Goal: Navigation & Orientation: Find specific page/section

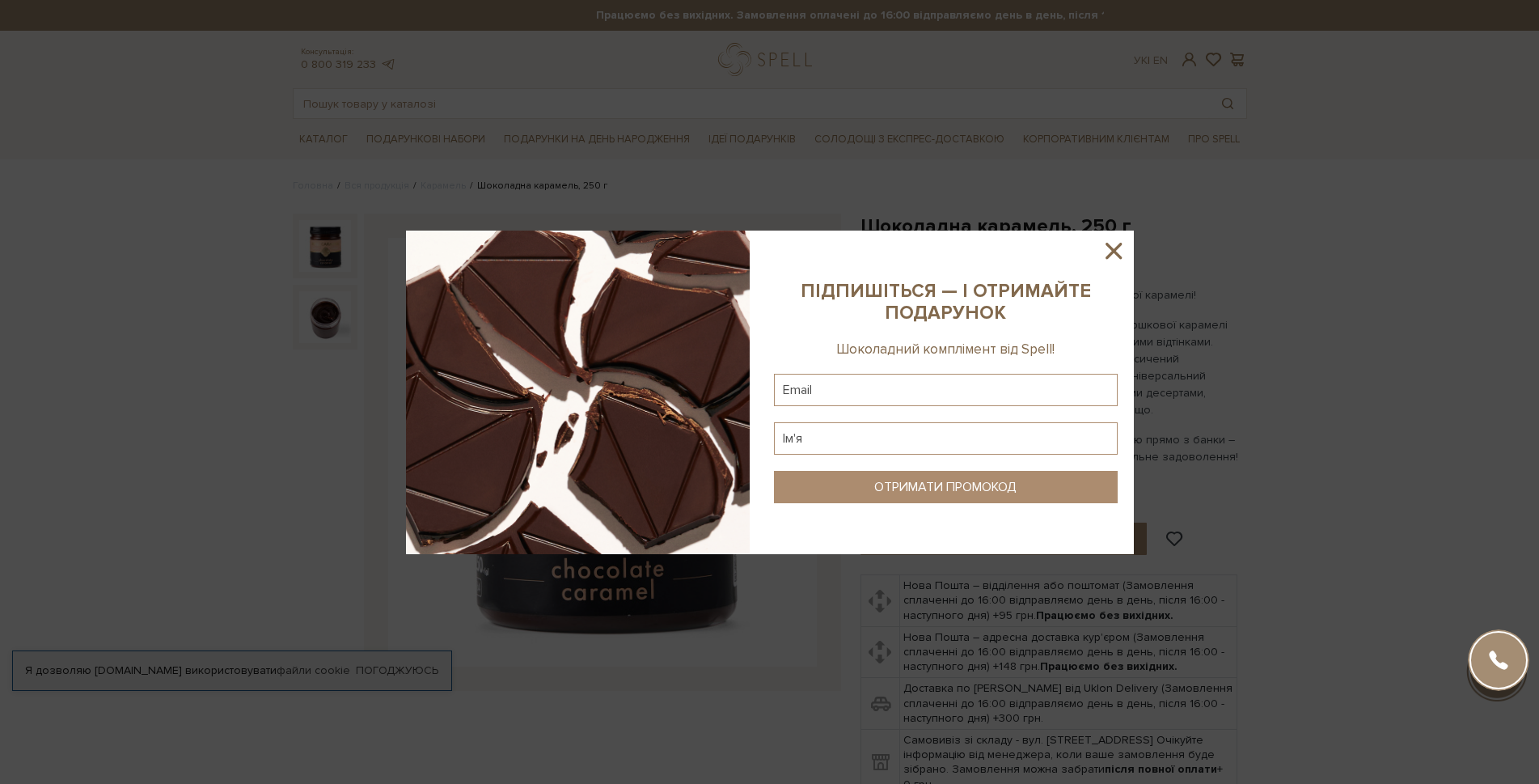
click at [1116, 250] on icon at bounding box center [1113, 251] width 27 height 27
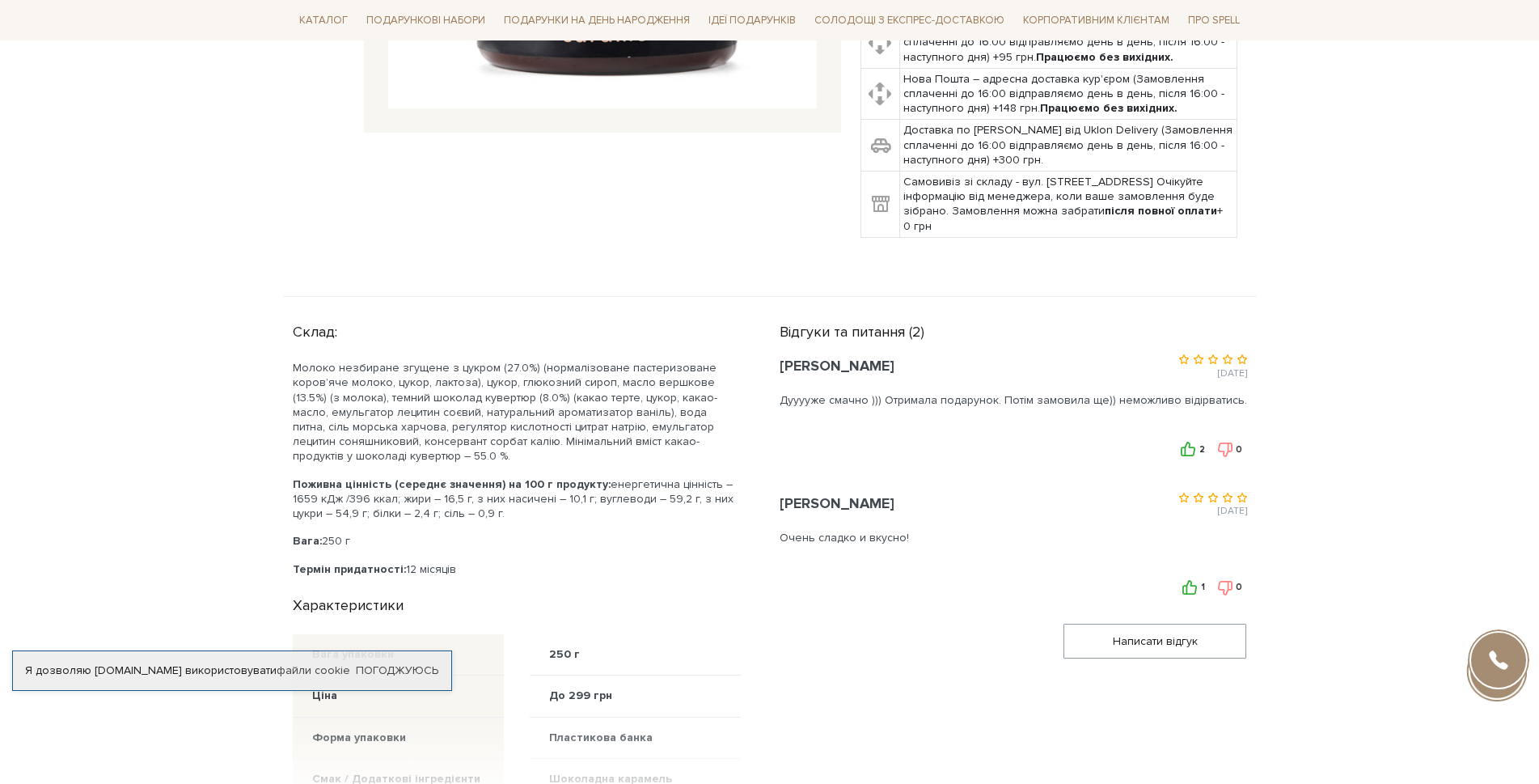
scroll to position [566, 0]
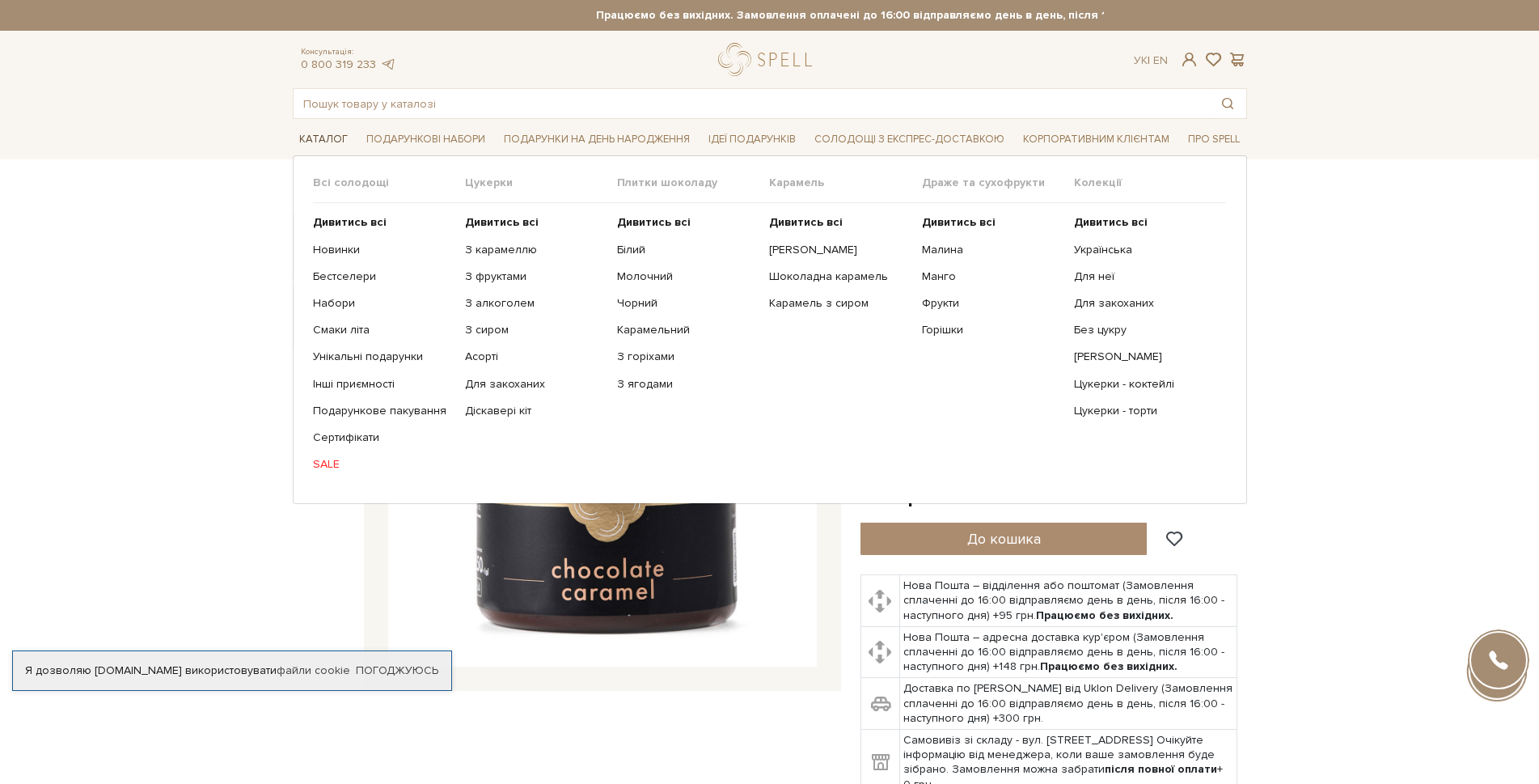
click at [322, 138] on span "Каталог" at bounding box center [323, 139] width 61 height 25
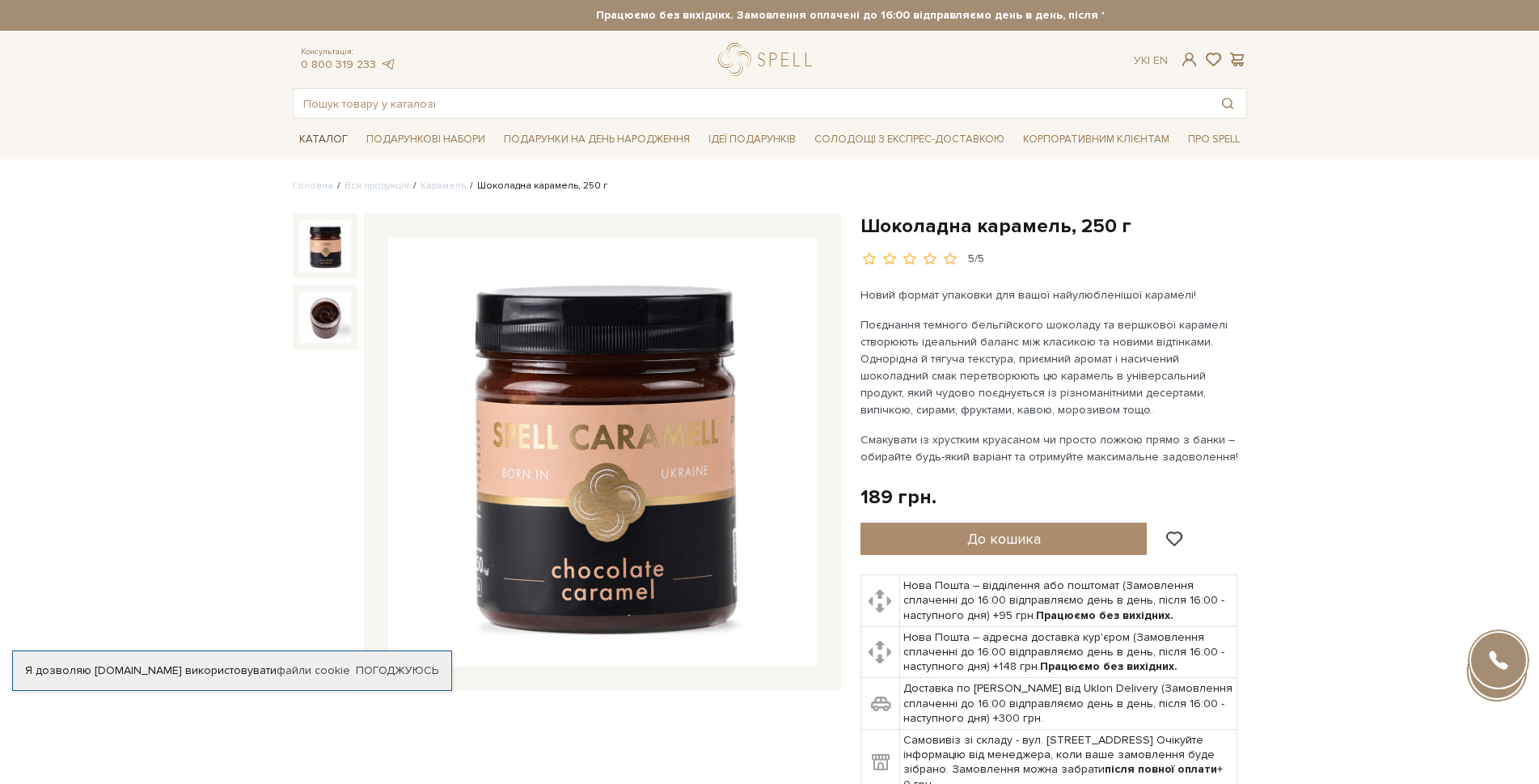
click at [325, 136] on span "Каталог" at bounding box center [323, 139] width 61 height 25
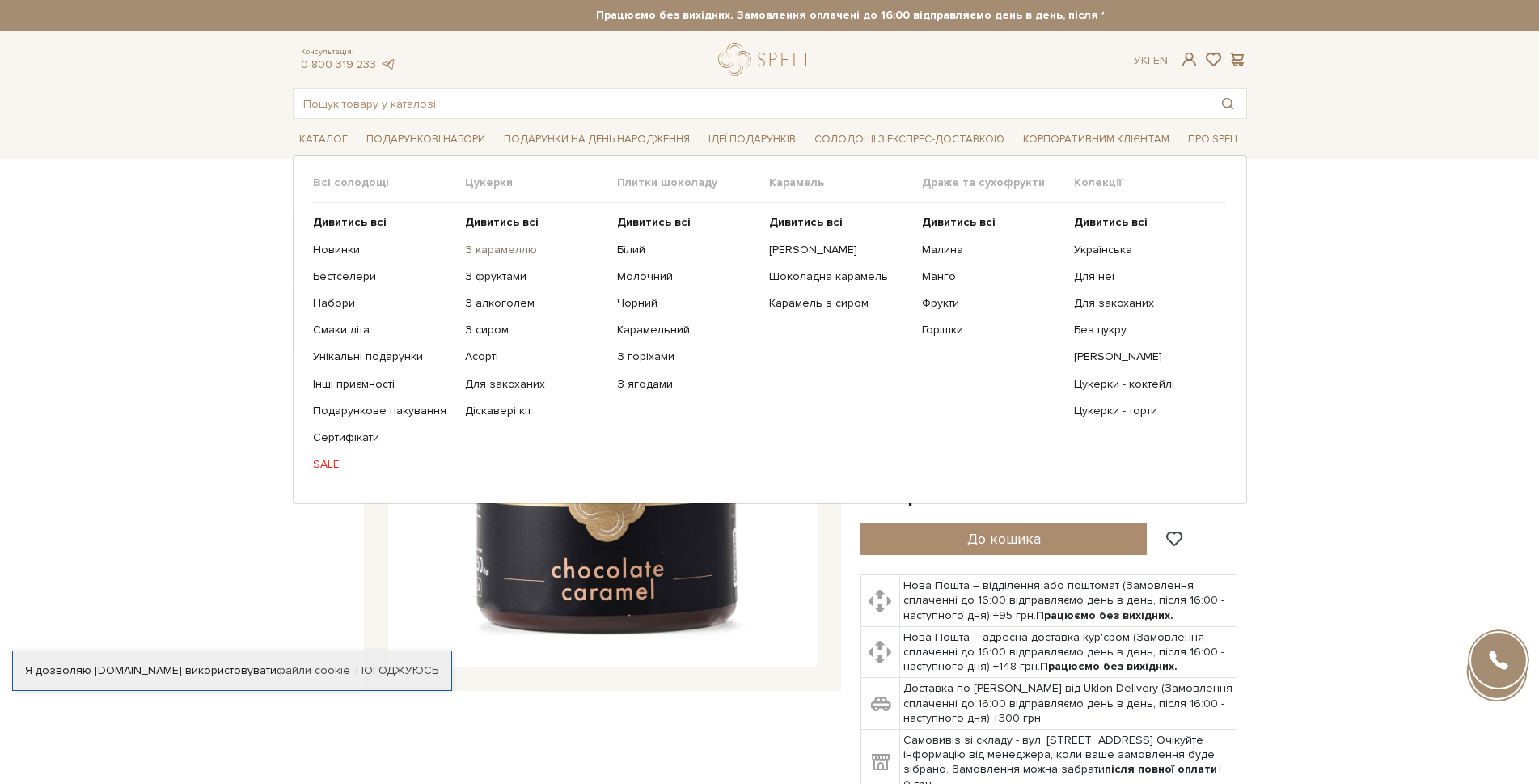
click at [508, 251] on link "З карамеллю" at bounding box center [535, 249] width 140 height 15
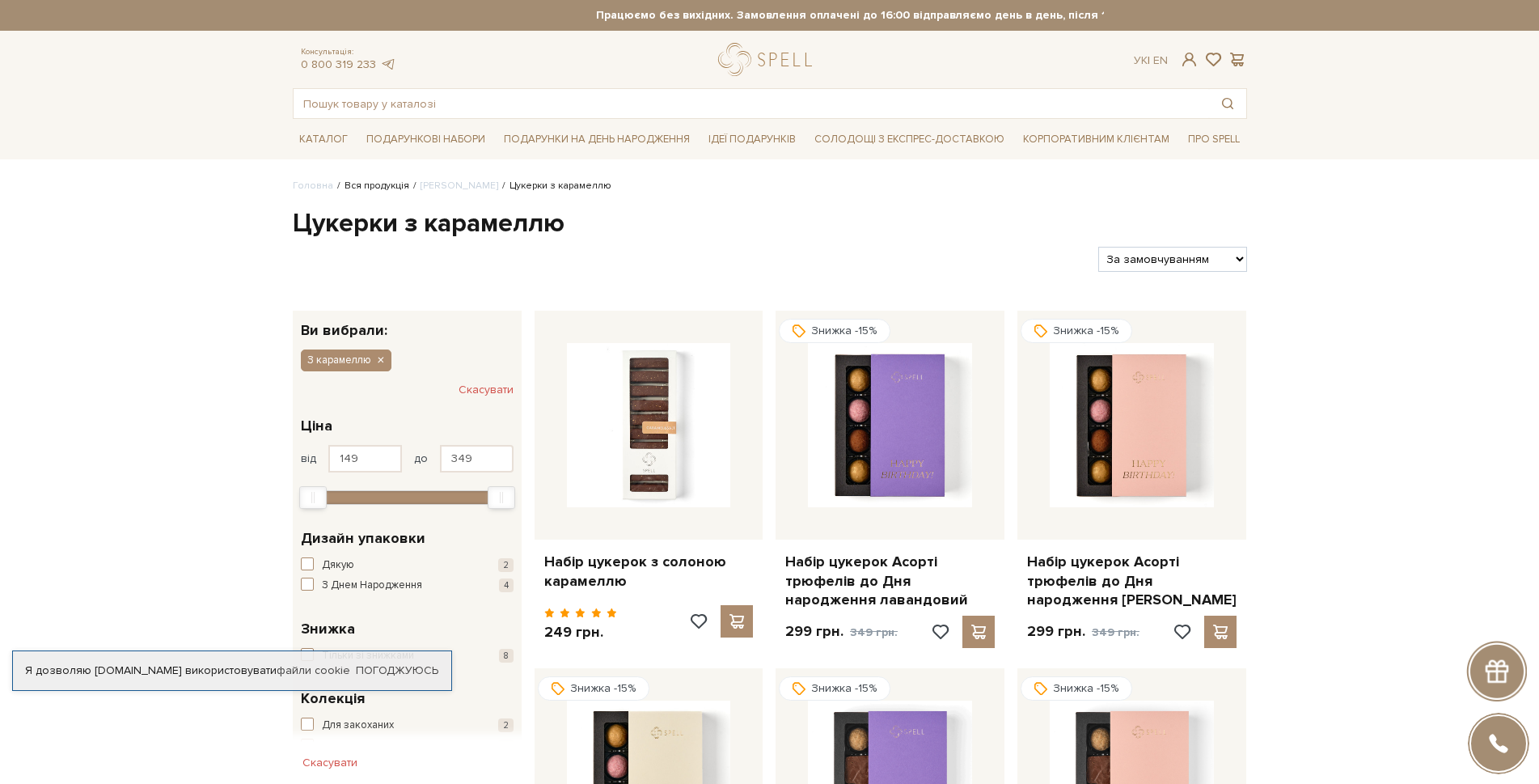
click at [349, 184] on link "Вся продукція" at bounding box center [377, 185] width 65 height 12
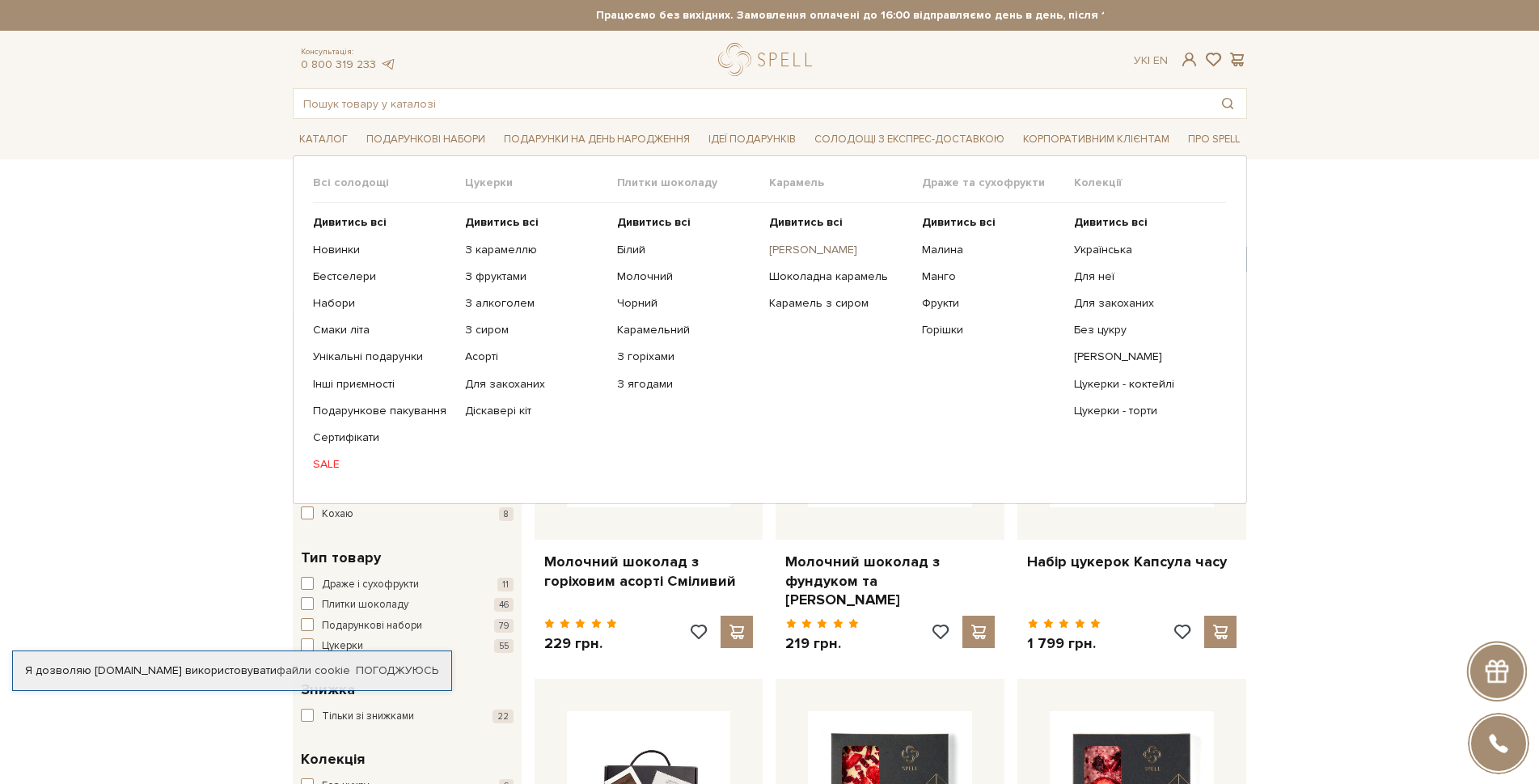
click at [819, 249] on link "[PERSON_NAME]" at bounding box center [839, 249] width 140 height 15
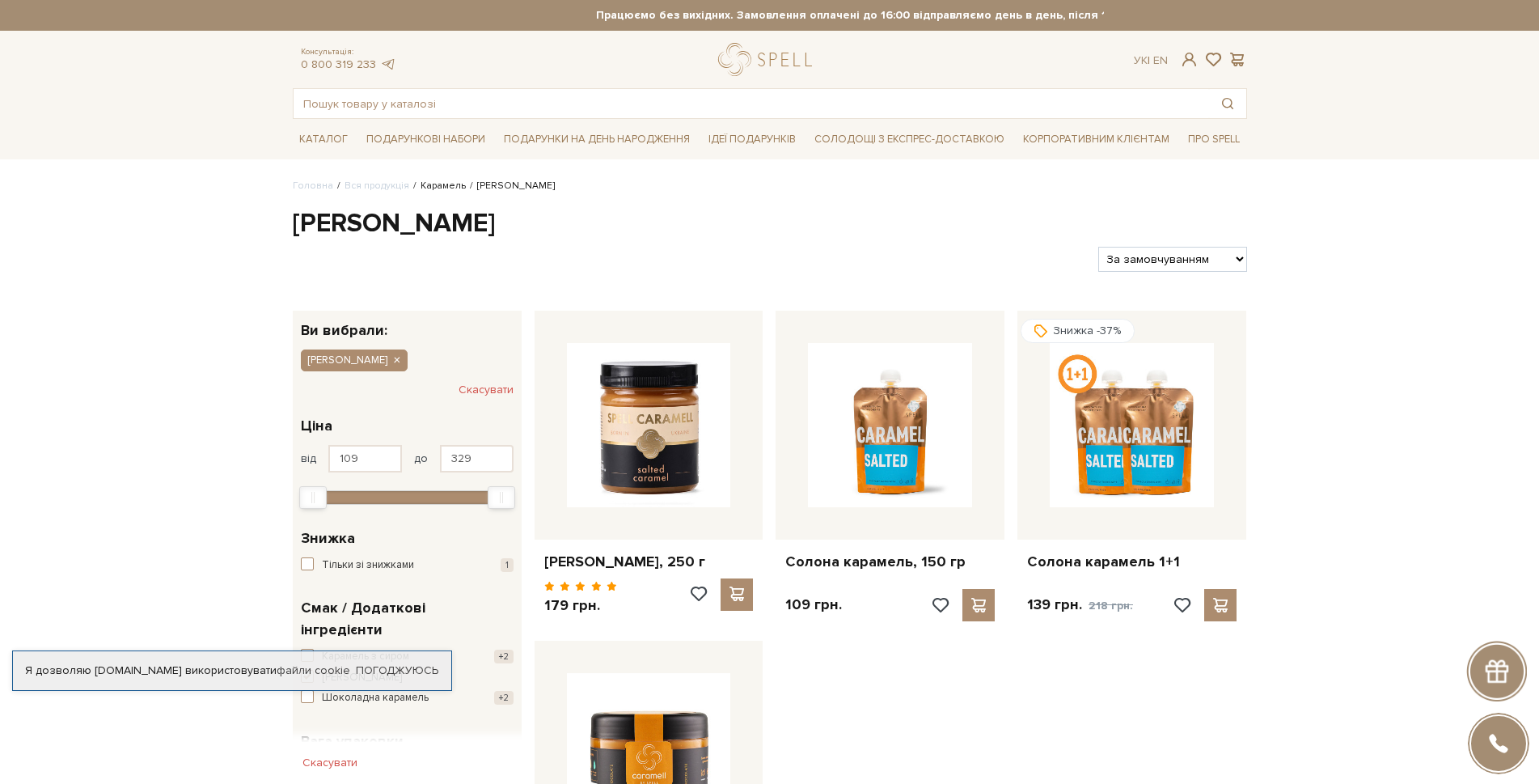
click at [439, 180] on link "Карамель" at bounding box center [443, 185] width 45 height 12
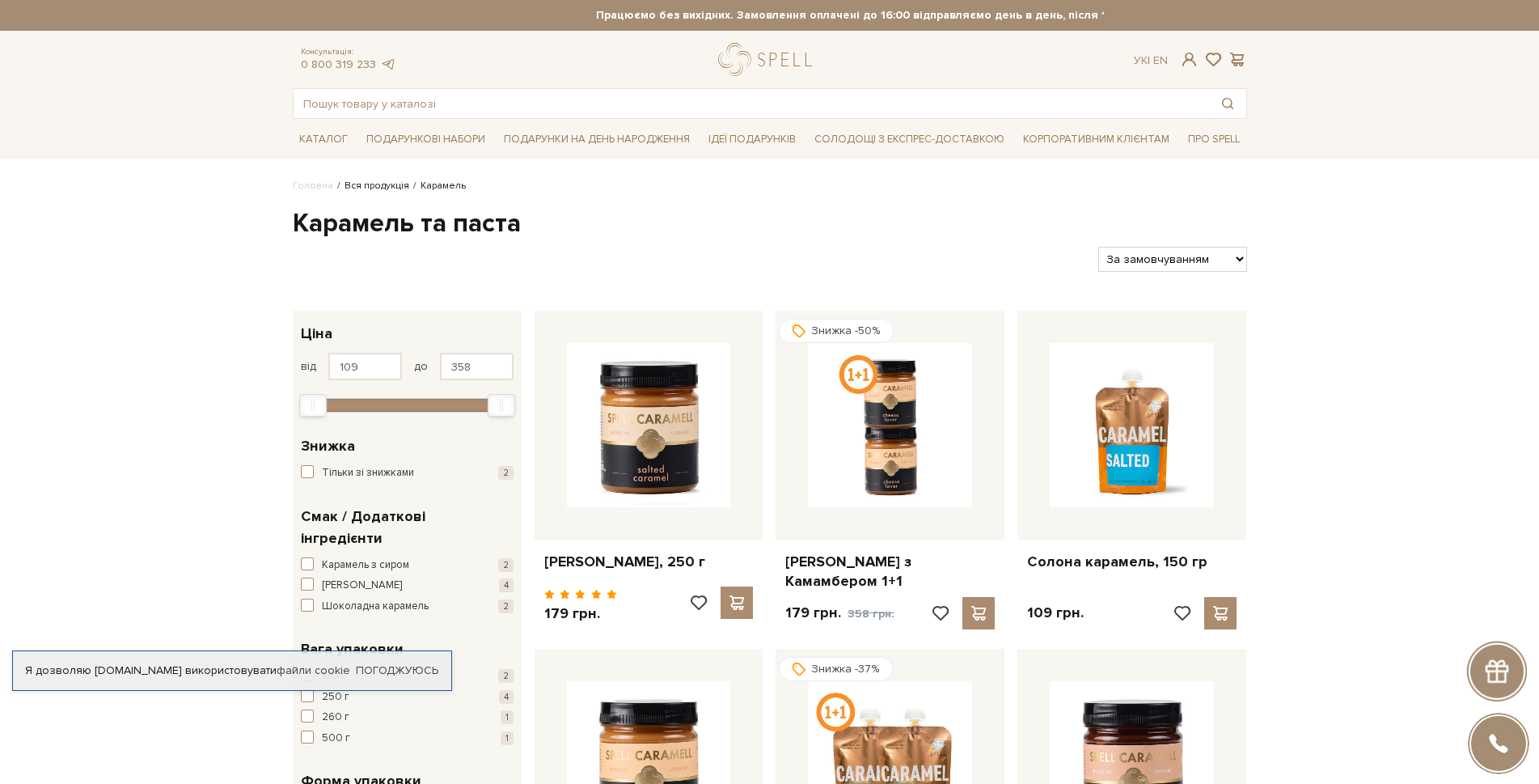
click at [378, 188] on link "Вся продукція" at bounding box center [377, 185] width 65 height 12
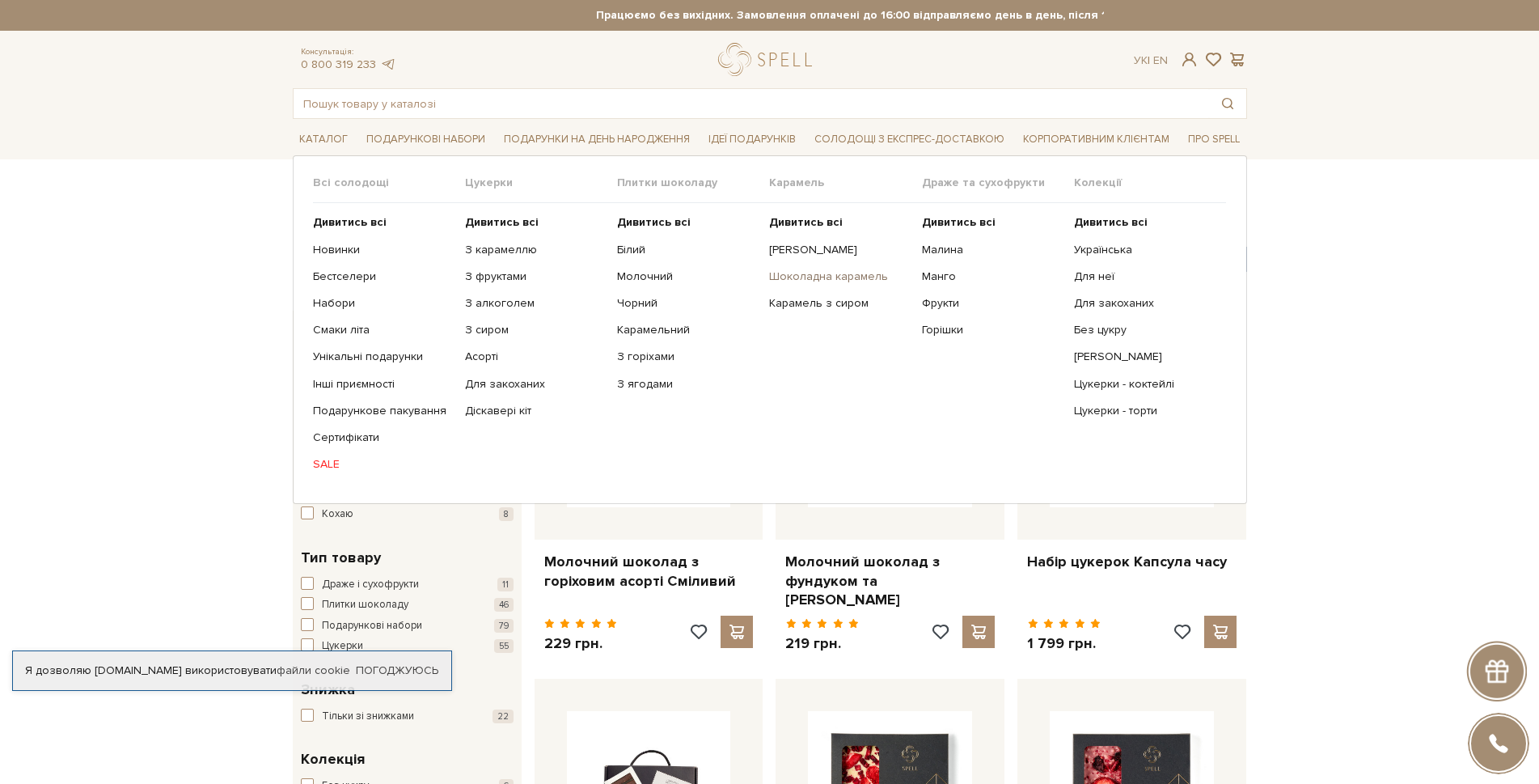
click at [830, 272] on link "Шоколадна карамель" at bounding box center [839, 276] width 140 height 15
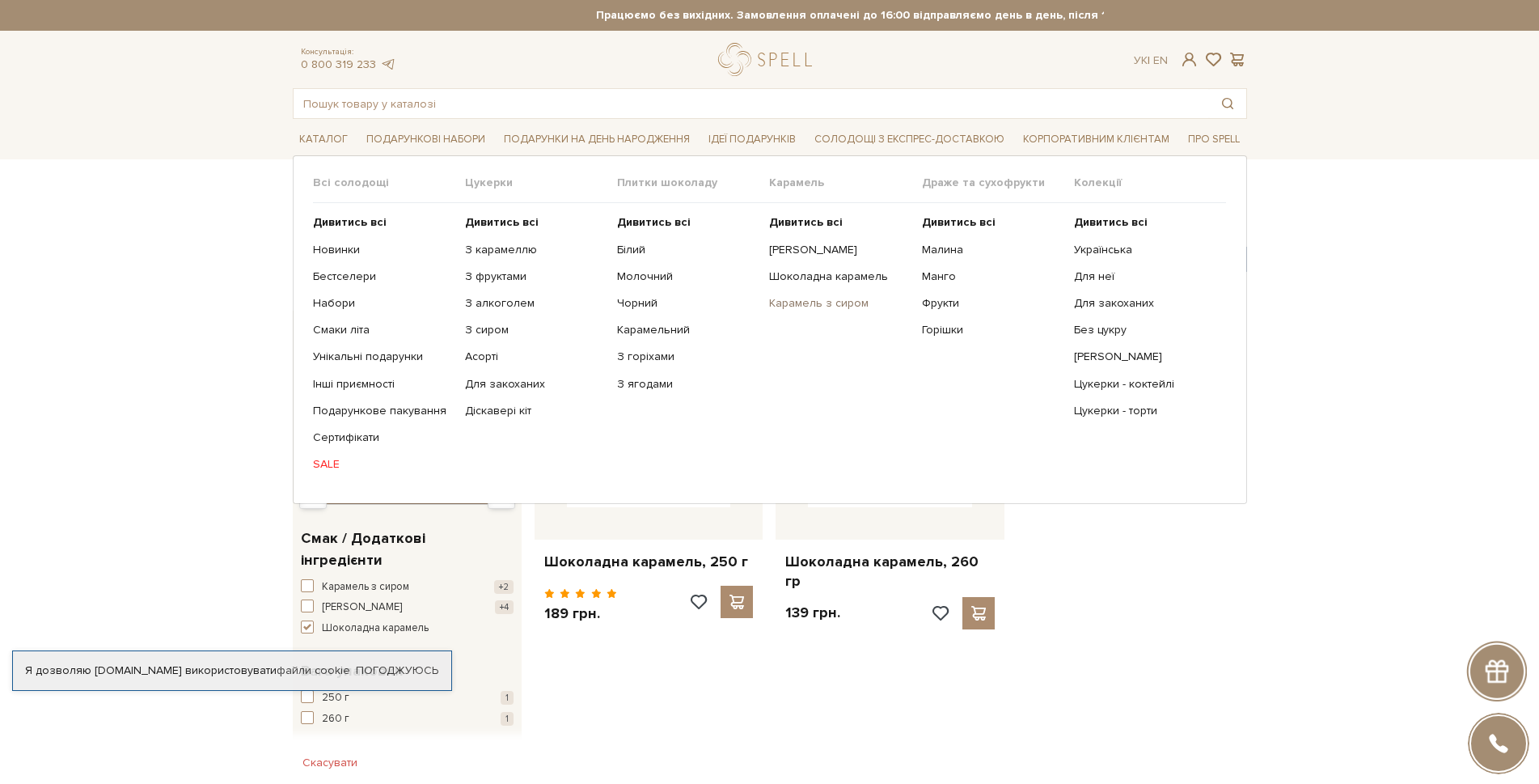
click at [821, 302] on link "Карамель з сиром" at bounding box center [839, 303] width 140 height 15
